Goal: Task Accomplishment & Management: Manage account settings

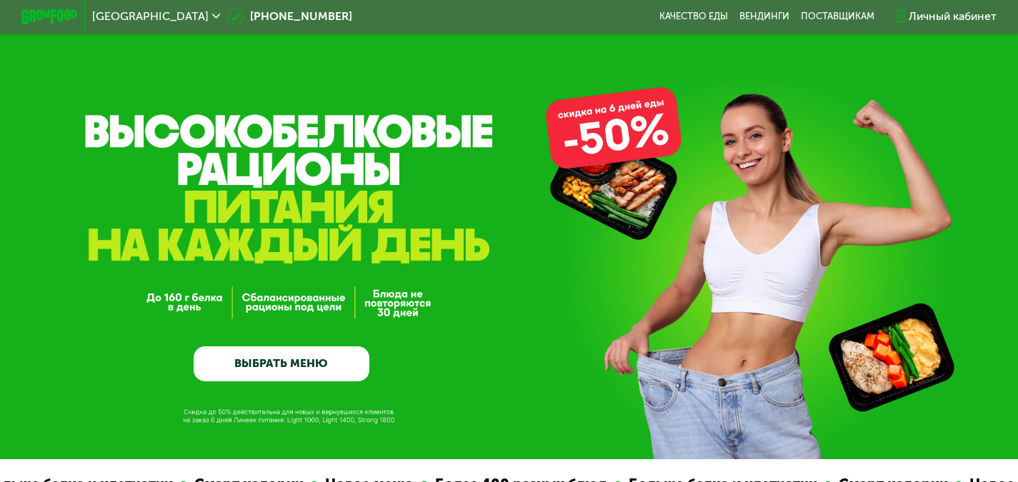
click at [963, 11] on div "Личный кабинет" at bounding box center [953, 16] width 88 height 17
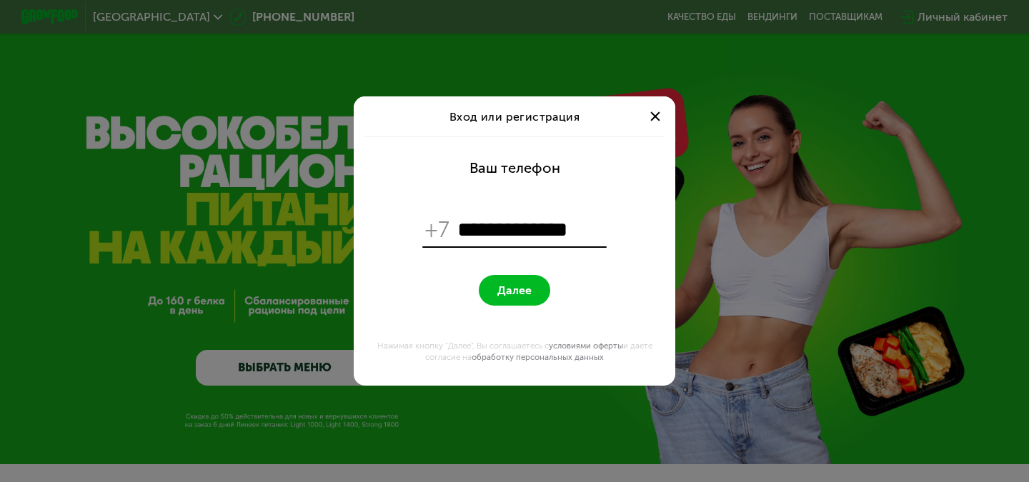
type input "**********"
click at [495, 287] on button "Далее" at bounding box center [514, 290] width 71 height 31
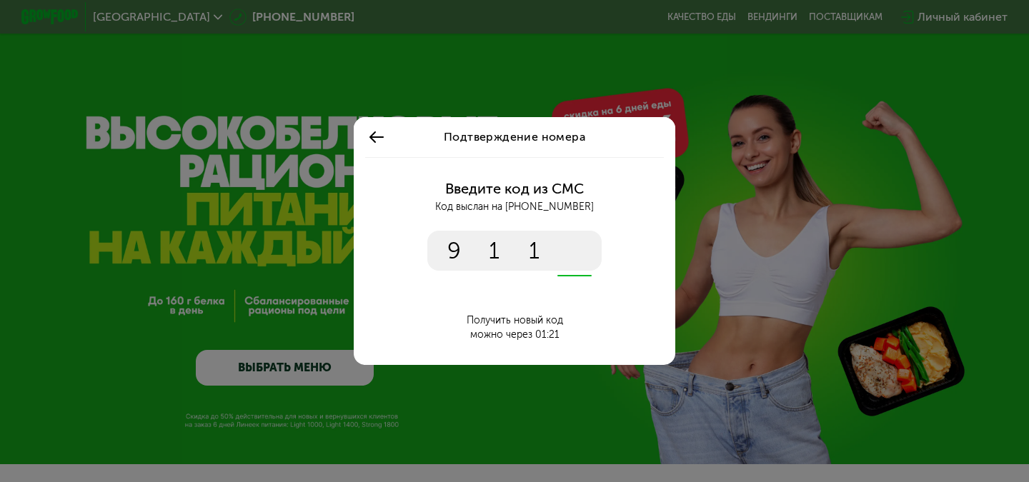
type input "****"
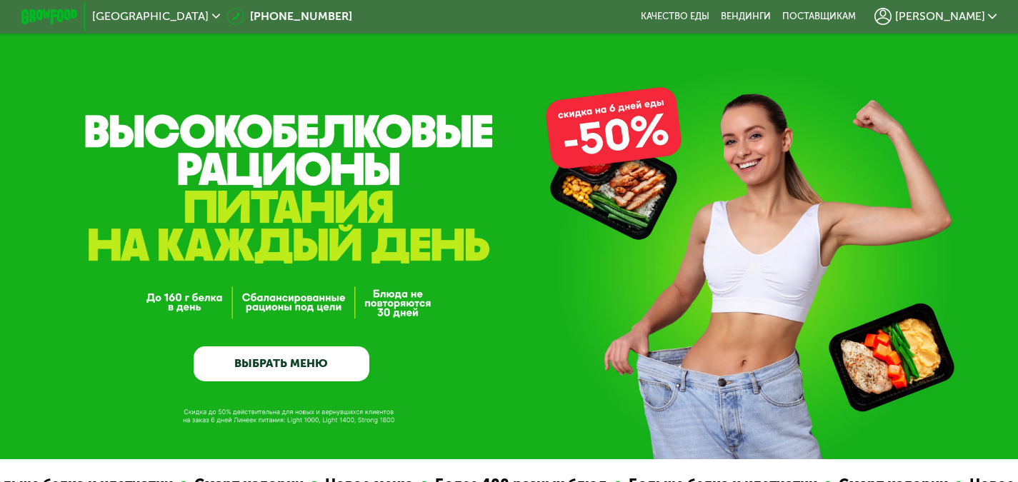
click at [965, 18] on span "[PERSON_NAME]" at bounding box center [940, 16] width 90 height 11
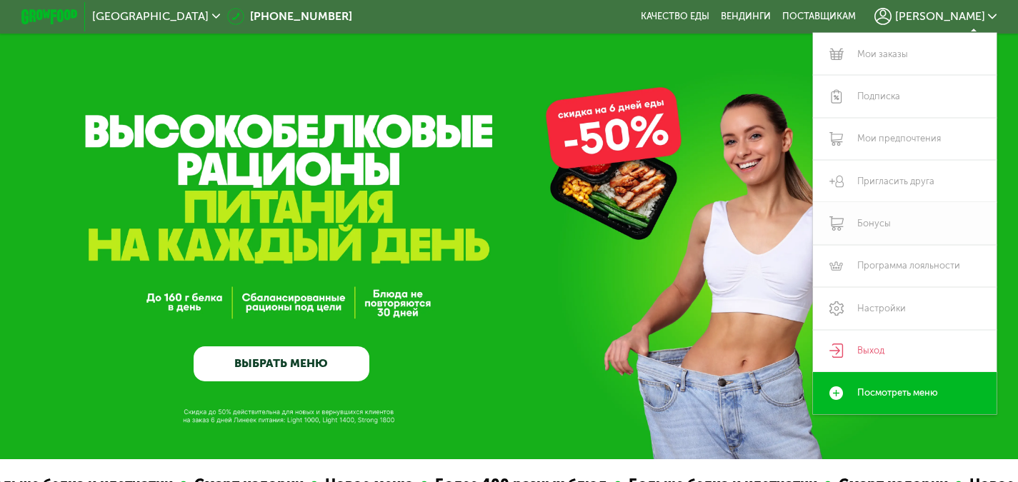
click at [890, 225] on link "Бонусы" at bounding box center [905, 223] width 184 height 42
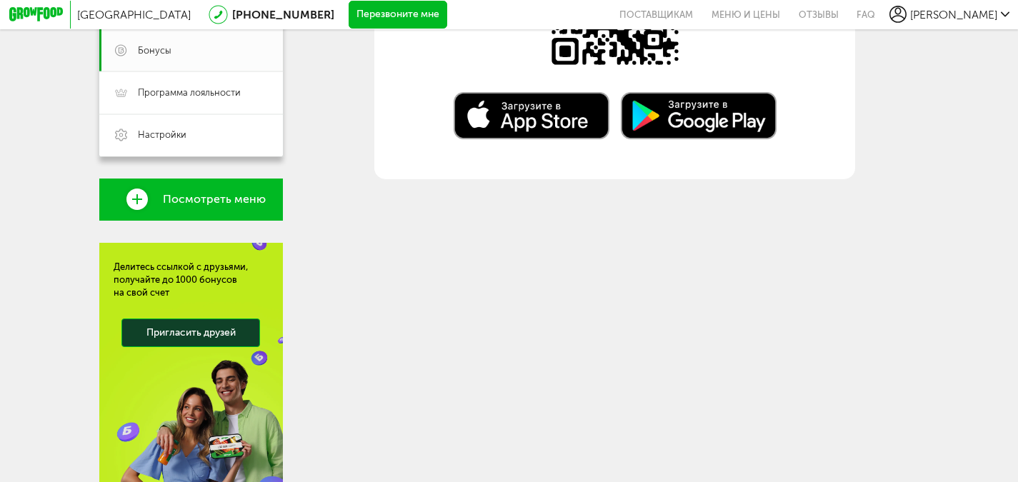
scroll to position [89, 0]
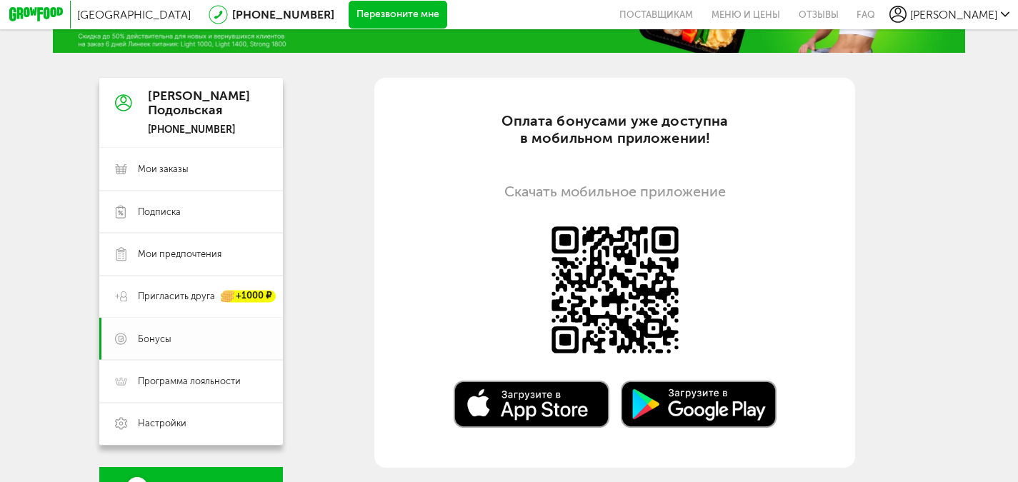
click at [144, 341] on span "Бонусы" at bounding box center [155, 339] width 34 height 13
click at [139, 340] on span "Бонусы" at bounding box center [155, 339] width 34 height 13
click at [150, 343] on span "Бонусы" at bounding box center [155, 339] width 34 height 13
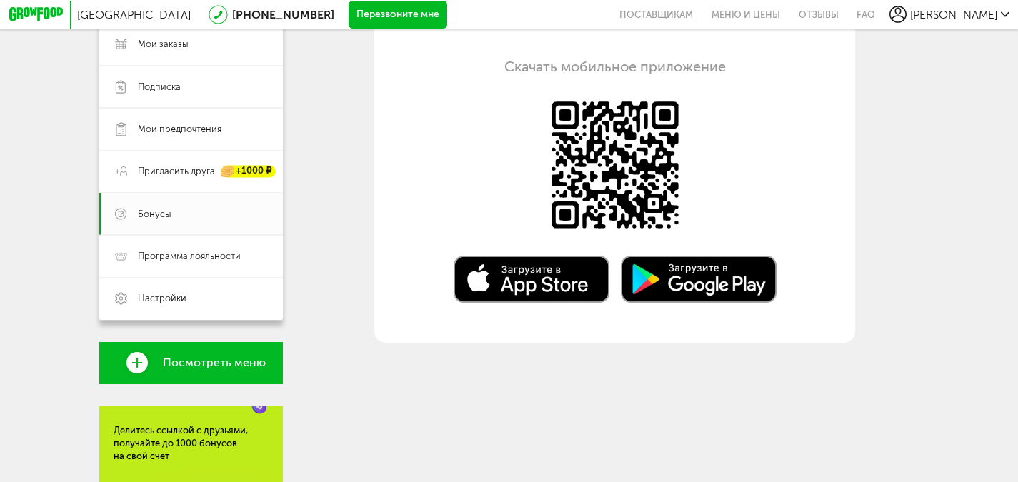
scroll to position [0, 0]
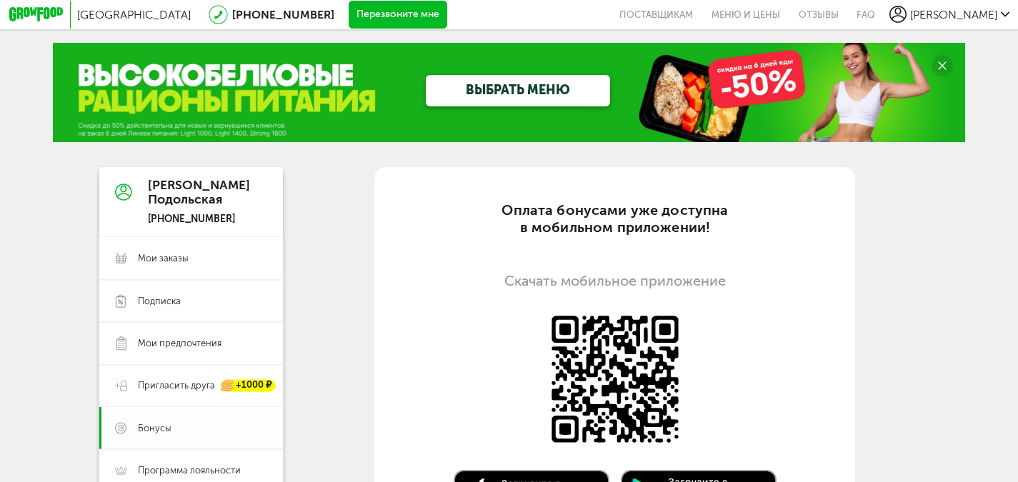
click at [151, 432] on span "Бонусы" at bounding box center [155, 428] width 34 height 13
click at [151, 429] on span "Бонусы" at bounding box center [155, 428] width 34 height 13
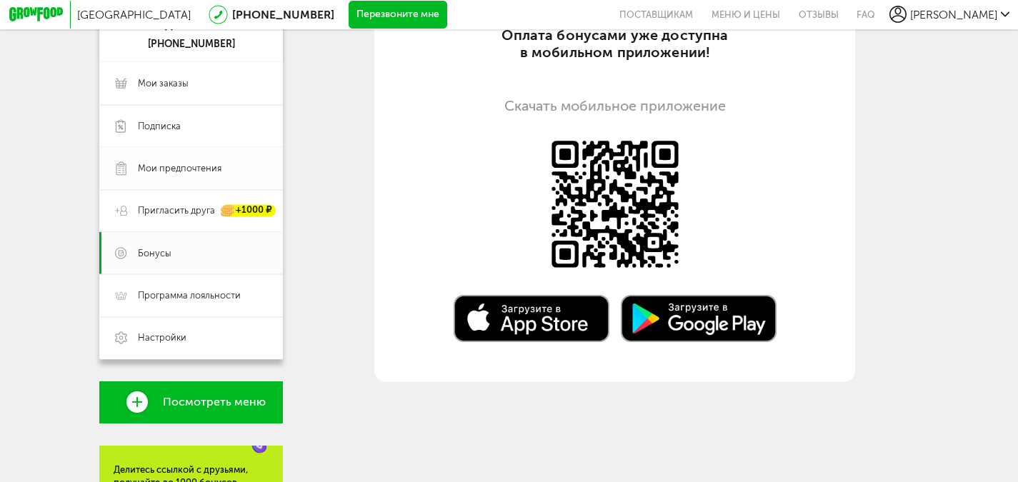
scroll to position [214, 0]
